Goal: Information Seeking & Learning: Find specific fact

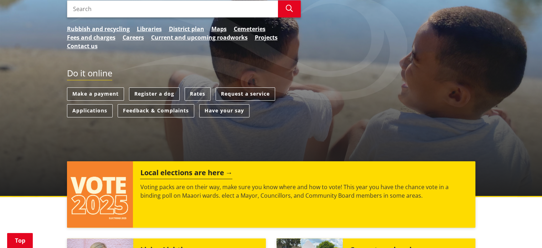
scroll to position [137, 0]
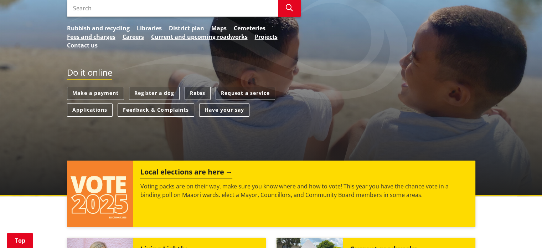
click at [196, 92] on link "Rates" at bounding box center [198, 93] width 26 height 13
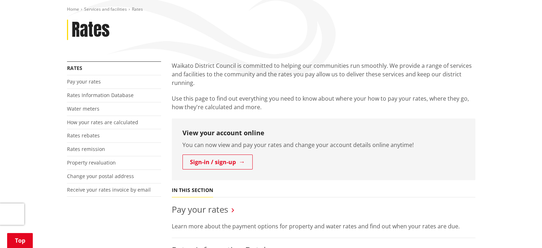
scroll to position [84, 0]
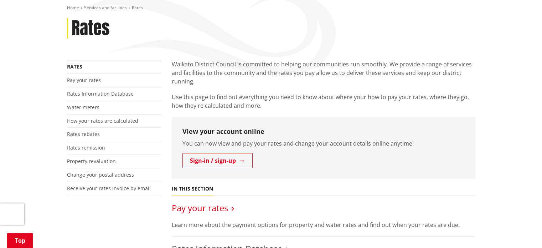
click at [223, 212] on link "Pay your rates" at bounding box center [200, 208] width 56 height 12
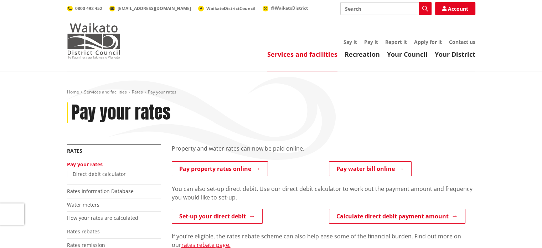
click at [86, 31] on img at bounding box center [93, 41] width 53 height 36
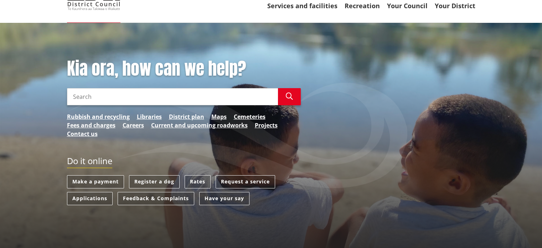
scroll to position [49, 0]
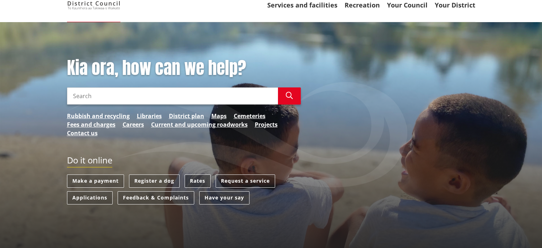
click at [193, 181] on link "Rates" at bounding box center [198, 180] width 26 height 13
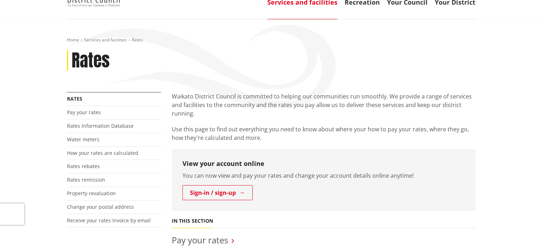
scroll to position [53, 0]
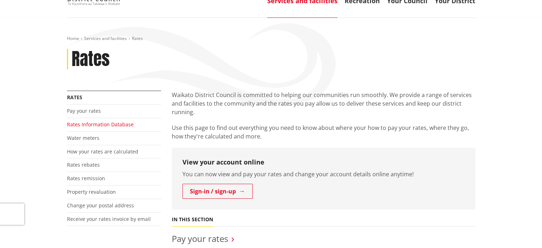
click at [103, 126] on link "Rates Information Database" at bounding box center [100, 124] width 67 height 7
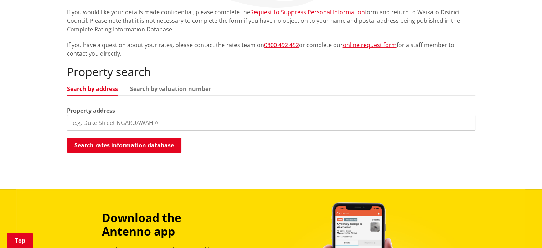
scroll to position [153, 0]
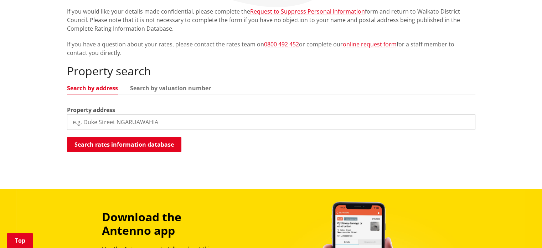
click at [112, 119] on input "search" at bounding box center [271, 122] width 409 height 16
type input "841C Ngaruawahia road"
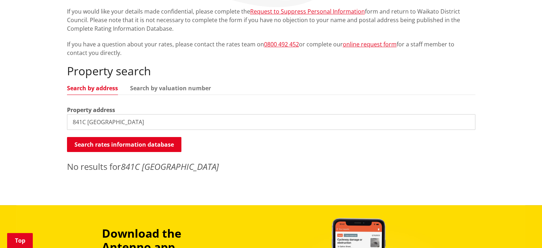
click at [145, 121] on input "841C Ngaruawahia road" at bounding box center [271, 122] width 409 height 16
click at [155, 88] on link "Search by valuation number" at bounding box center [170, 88] width 81 height 6
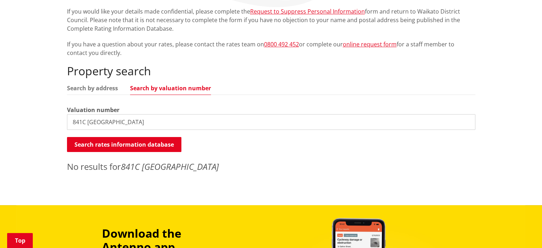
click at [101, 119] on input "841C Ngaruawahia road" at bounding box center [271, 122] width 409 height 16
click at [130, 122] on input "841C Ngaruawahia road" at bounding box center [271, 122] width 409 height 16
type input "6331/38301"
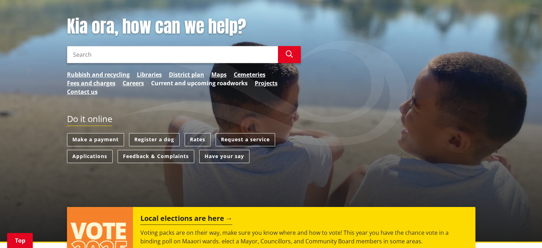
scroll to position [91, 0]
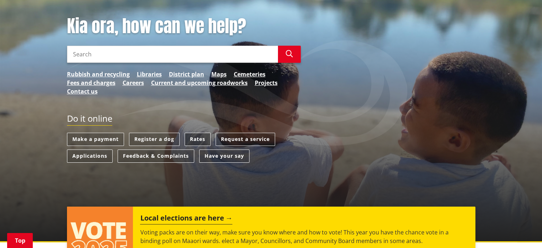
click at [197, 137] on link "Rates" at bounding box center [198, 139] width 26 height 13
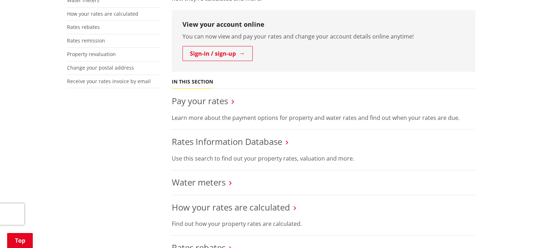
scroll to position [192, 0]
click at [286, 142] on h3 "Rates Information Database" at bounding box center [324, 141] width 304 height 10
click at [269, 143] on link "Rates Information Database" at bounding box center [227, 141] width 111 height 12
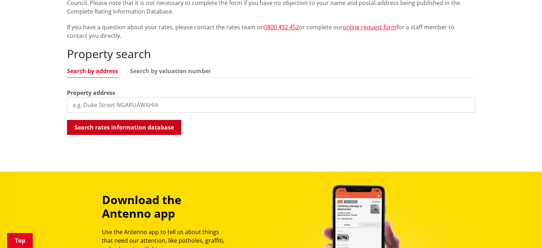
scroll to position [171, 0]
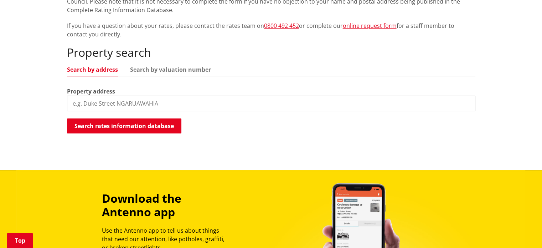
click at [155, 107] on input "search" at bounding box center [271, 104] width 409 height 16
type input "[STREET_ADDRESS]"
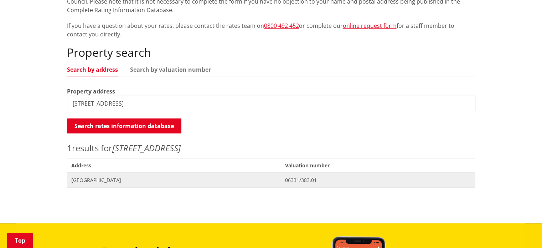
click at [127, 179] on span "[GEOGRAPHIC_DATA]" at bounding box center [173, 180] width 205 height 7
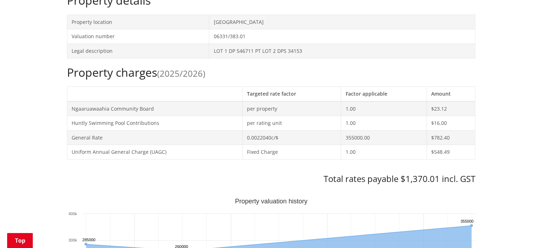
scroll to position [247, 0]
